Goal: Information Seeking & Learning: Check status

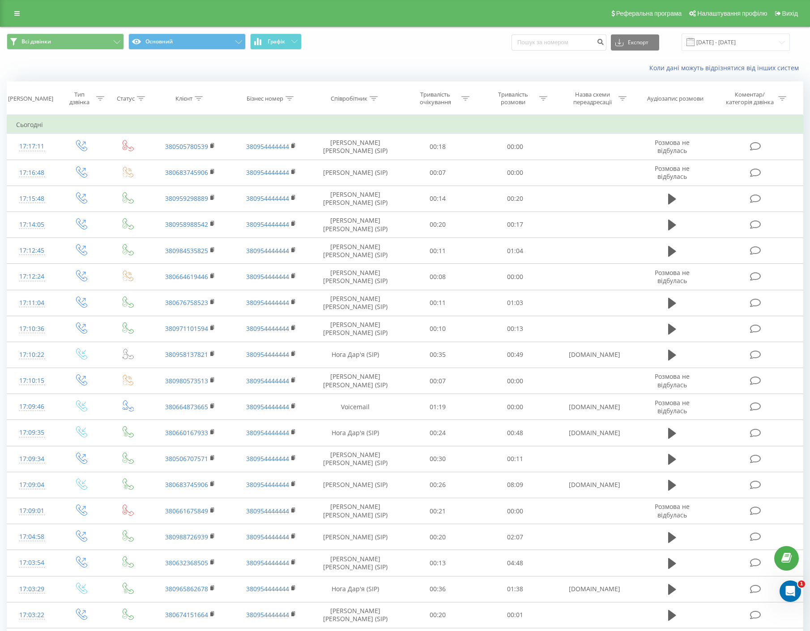
click at [8, 14] on div "Реферальна програма Налаштування профілю Вихід" at bounding box center [405, 13] width 810 height 27
click at [21, 16] on link at bounding box center [17, 13] width 16 height 13
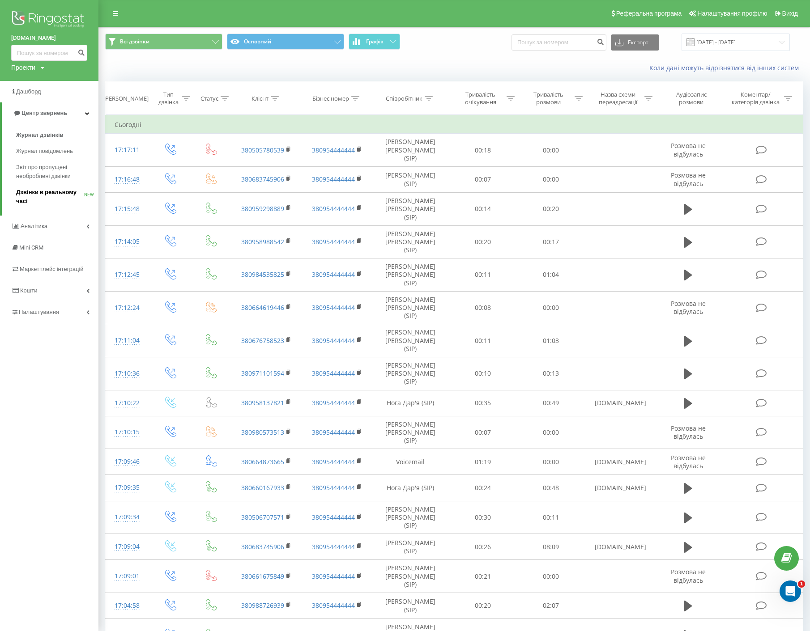
click at [51, 193] on span "Дзвінки в реальному часі" at bounding box center [50, 197] width 68 height 18
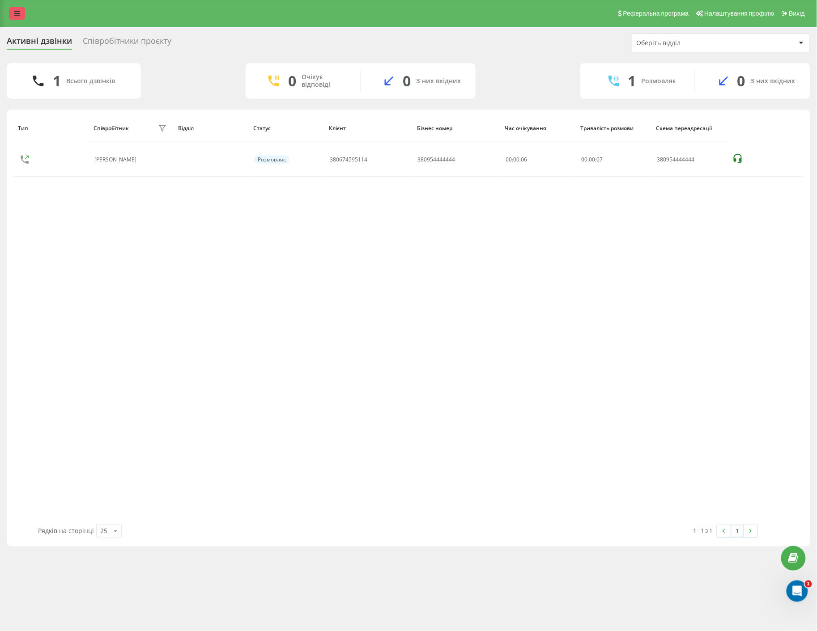
click at [16, 15] on icon at bounding box center [16, 13] width 5 height 6
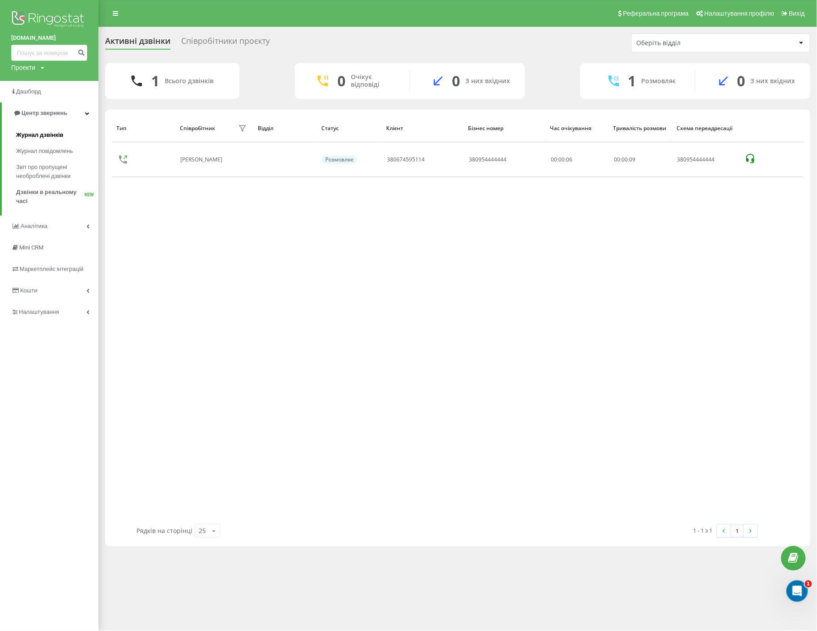
click at [39, 133] on span "Журнал дзвінків" at bounding box center [39, 135] width 47 height 9
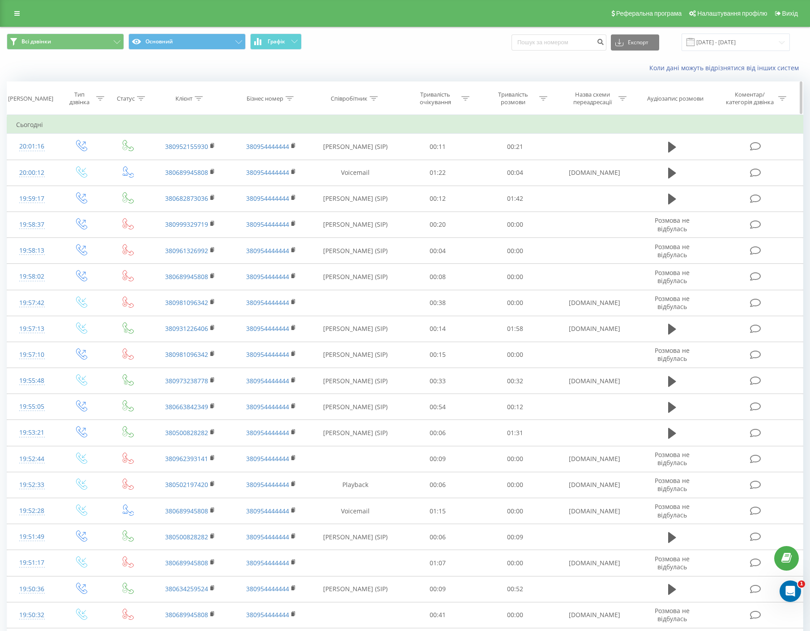
click at [198, 96] on icon at bounding box center [199, 98] width 8 height 4
click at [202, 168] on input "text" at bounding box center [190, 163] width 79 height 16
paste input "0689945808"
type input "0689945808"
drag, startPoint x: 208, startPoint y: 182, endPoint x: 245, endPoint y: 191, distance: 38.6
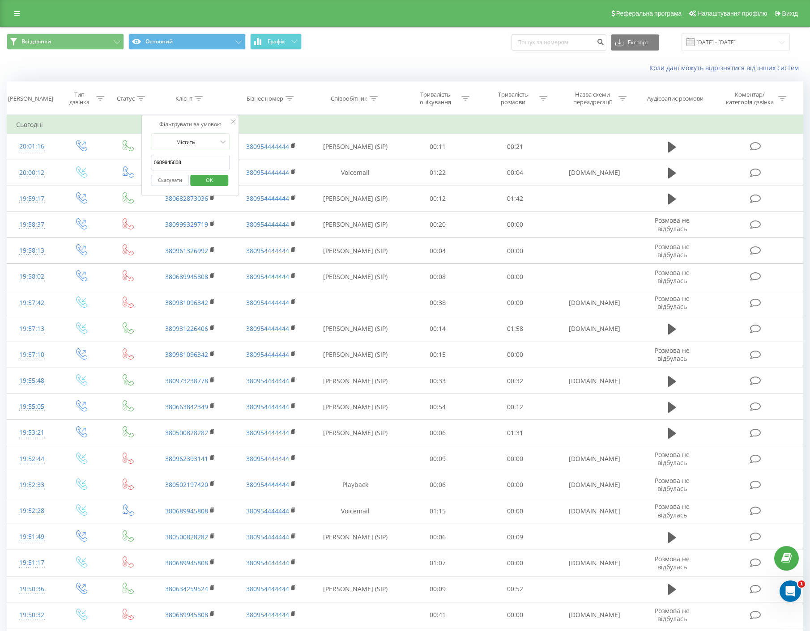
click at [208, 182] on span "OK" at bounding box center [209, 180] width 25 height 14
